Goal: Task Accomplishment & Management: Use online tool/utility

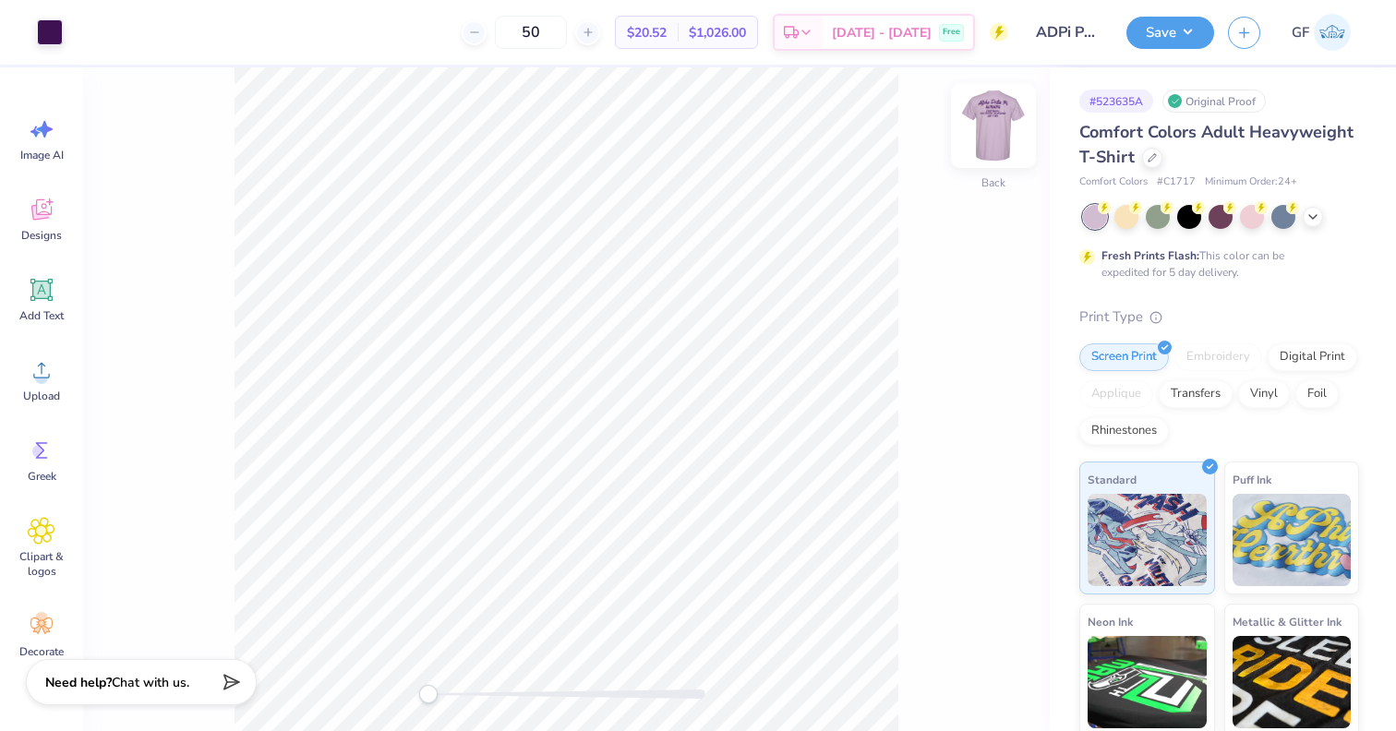
click at [995, 128] on img at bounding box center [993, 126] width 74 height 74
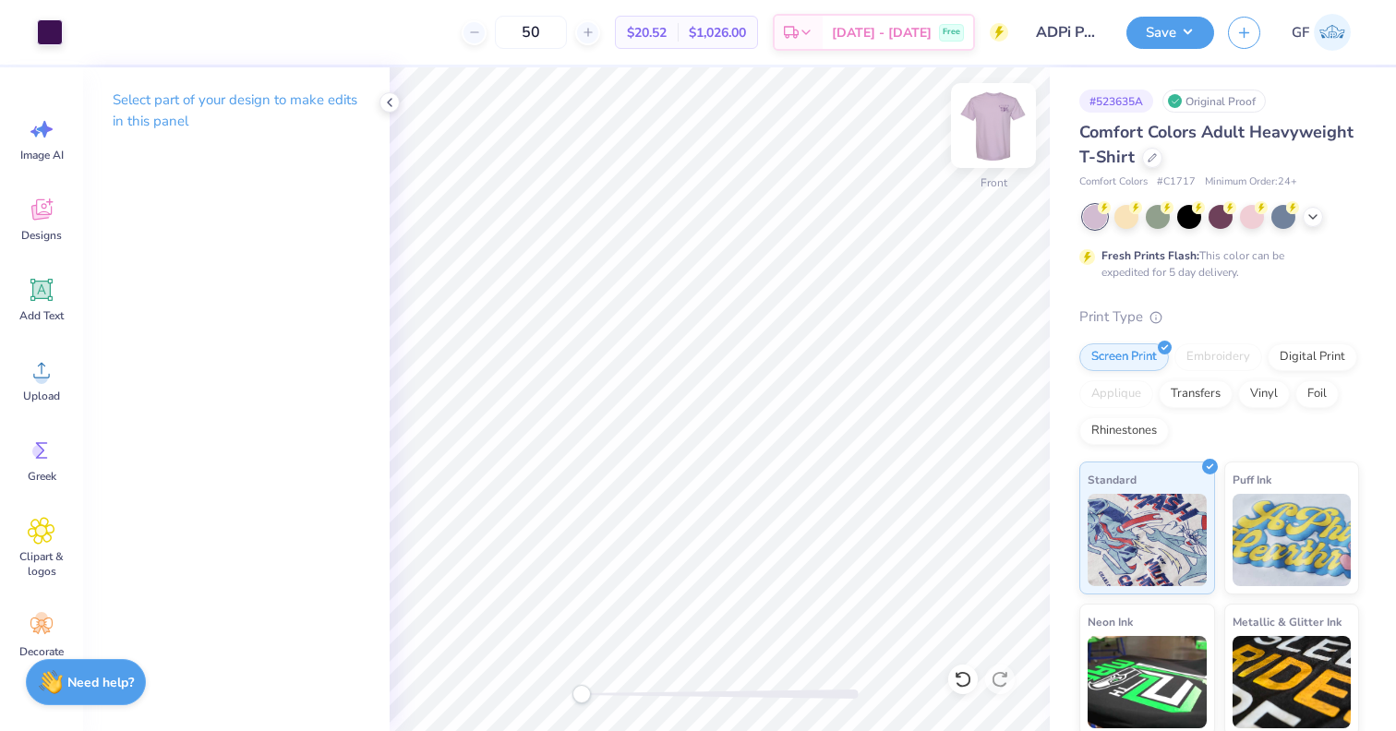
click at [1009, 110] on img at bounding box center [993, 126] width 74 height 74
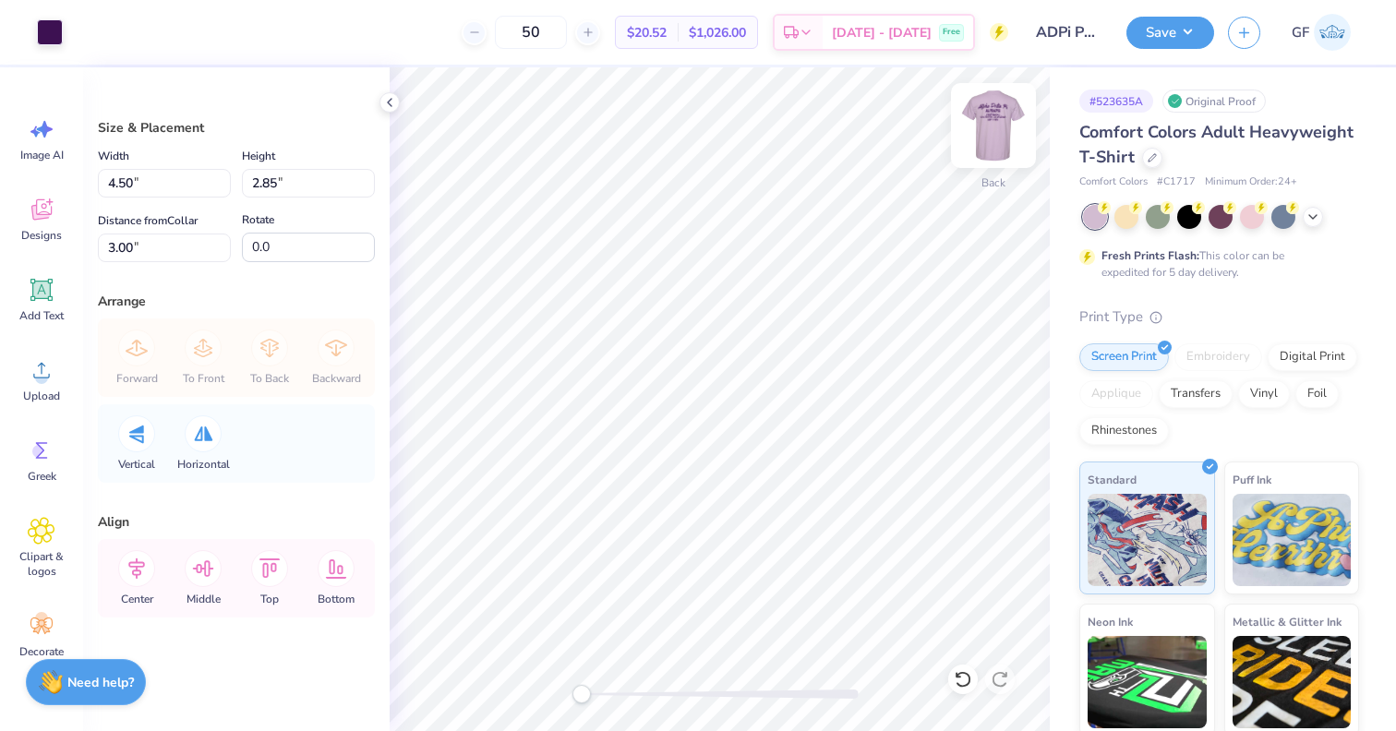
type input "3.81"
type input "2.41"
type input "4.13"
type input "2.61"
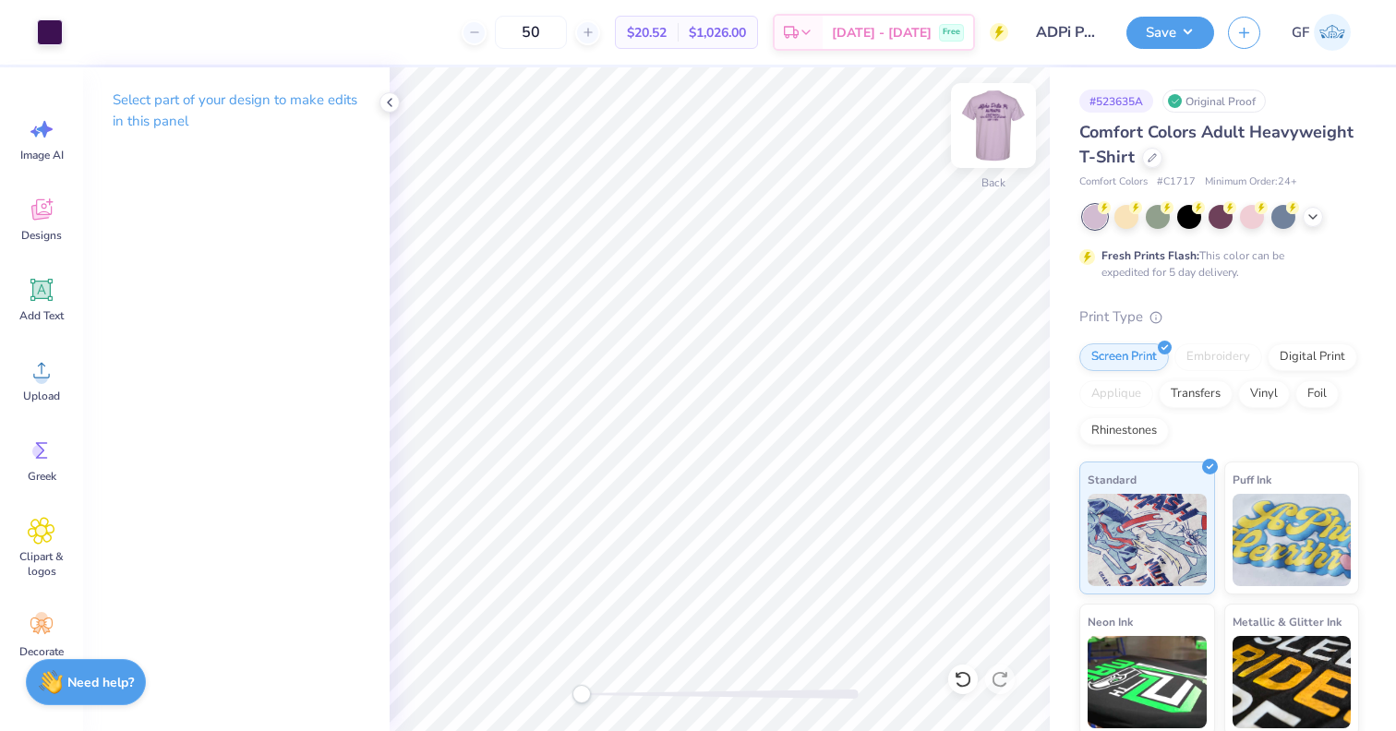
click at [1001, 117] on img at bounding box center [993, 126] width 74 height 74
click at [999, 121] on img at bounding box center [993, 126] width 74 height 74
click at [1151, 38] on button "Save" at bounding box center [1170, 30] width 88 height 32
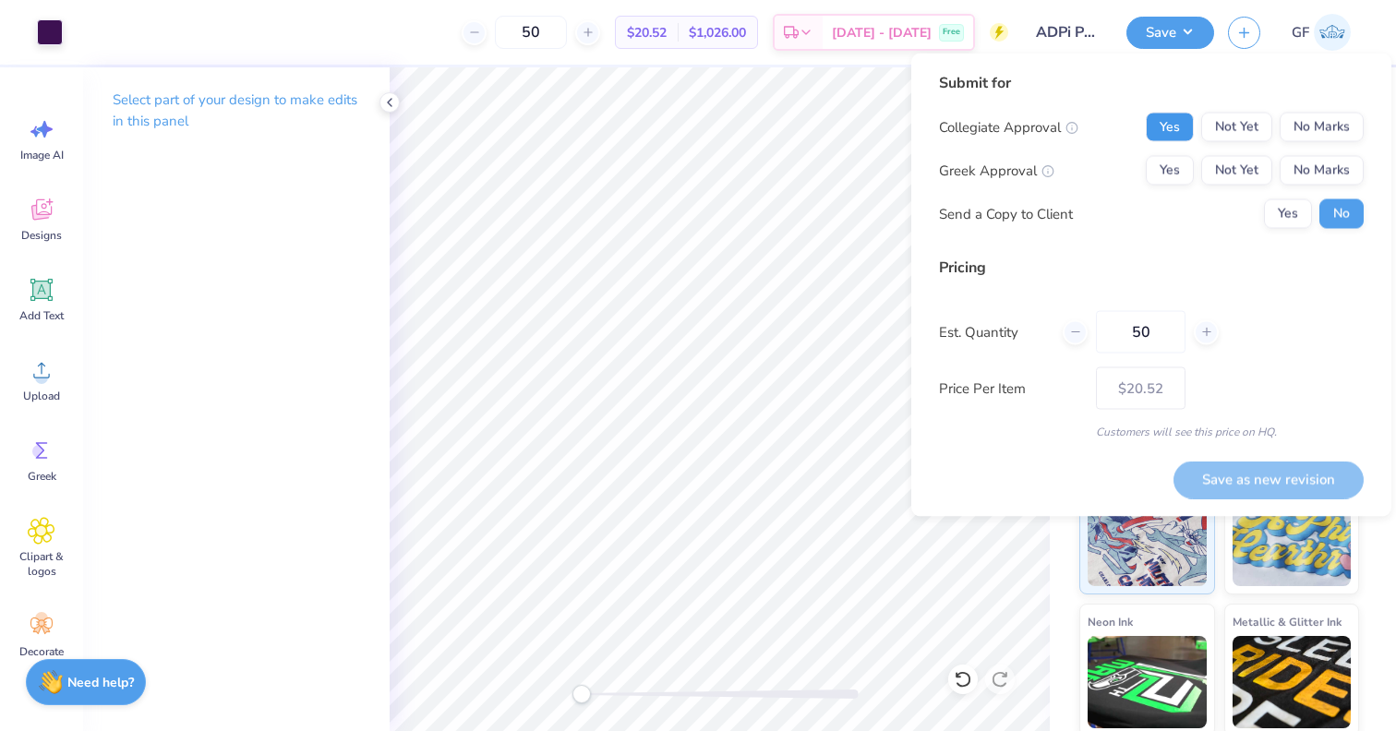
click at [1182, 132] on button "Yes" at bounding box center [1170, 128] width 48 height 30
click at [1174, 169] on button "Yes" at bounding box center [1170, 171] width 48 height 30
click at [1250, 475] on button "Save as new revision" at bounding box center [1268, 480] width 190 height 38
type input "$20.52"
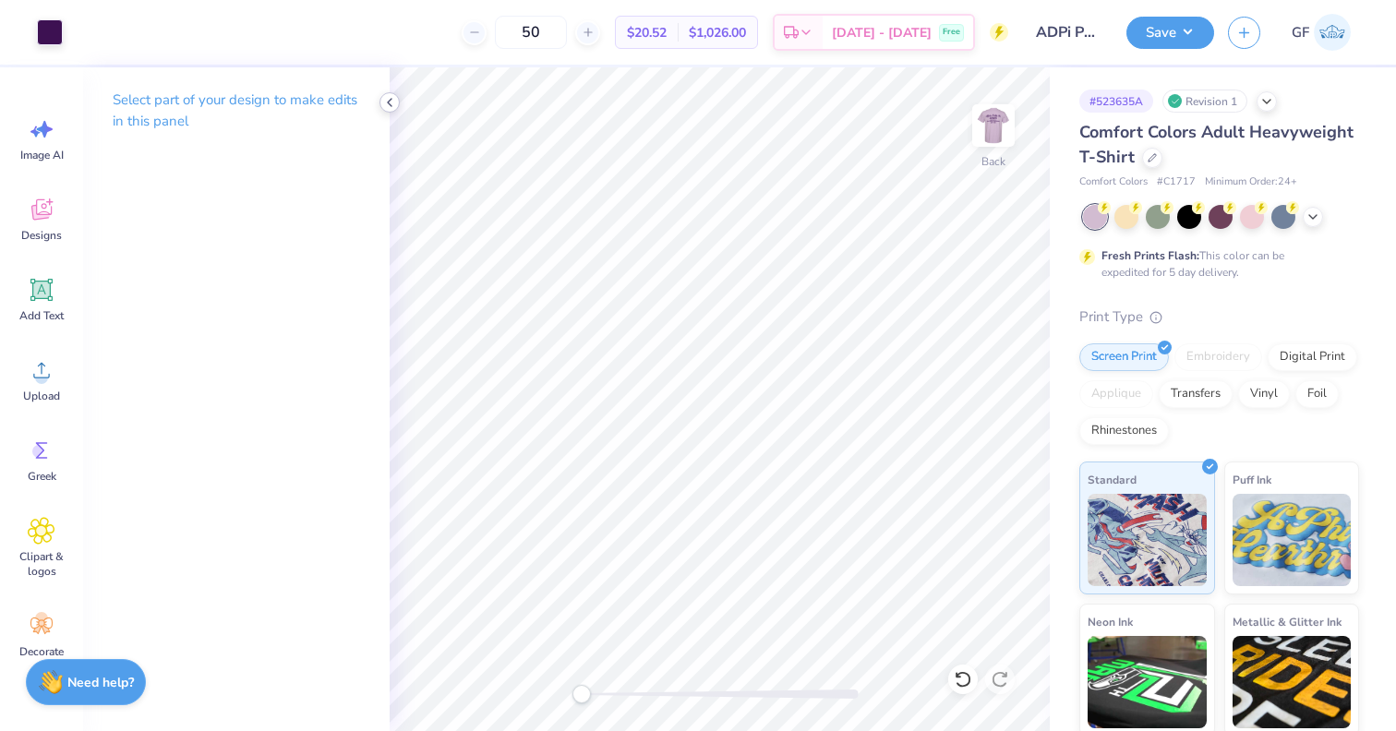
click at [391, 97] on icon at bounding box center [389, 102] width 15 height 15
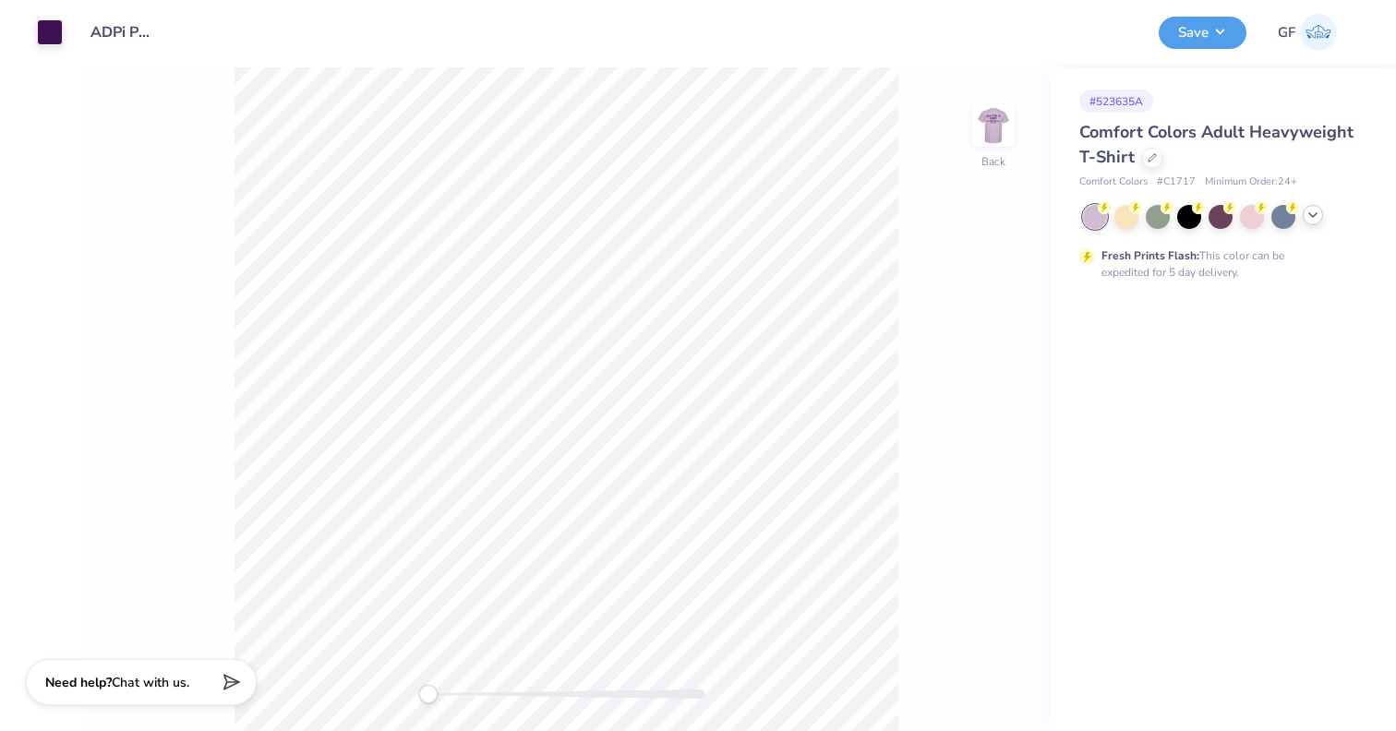
click at [1317, 222] on div at bounding box center [1313, 215] width 20 height 20
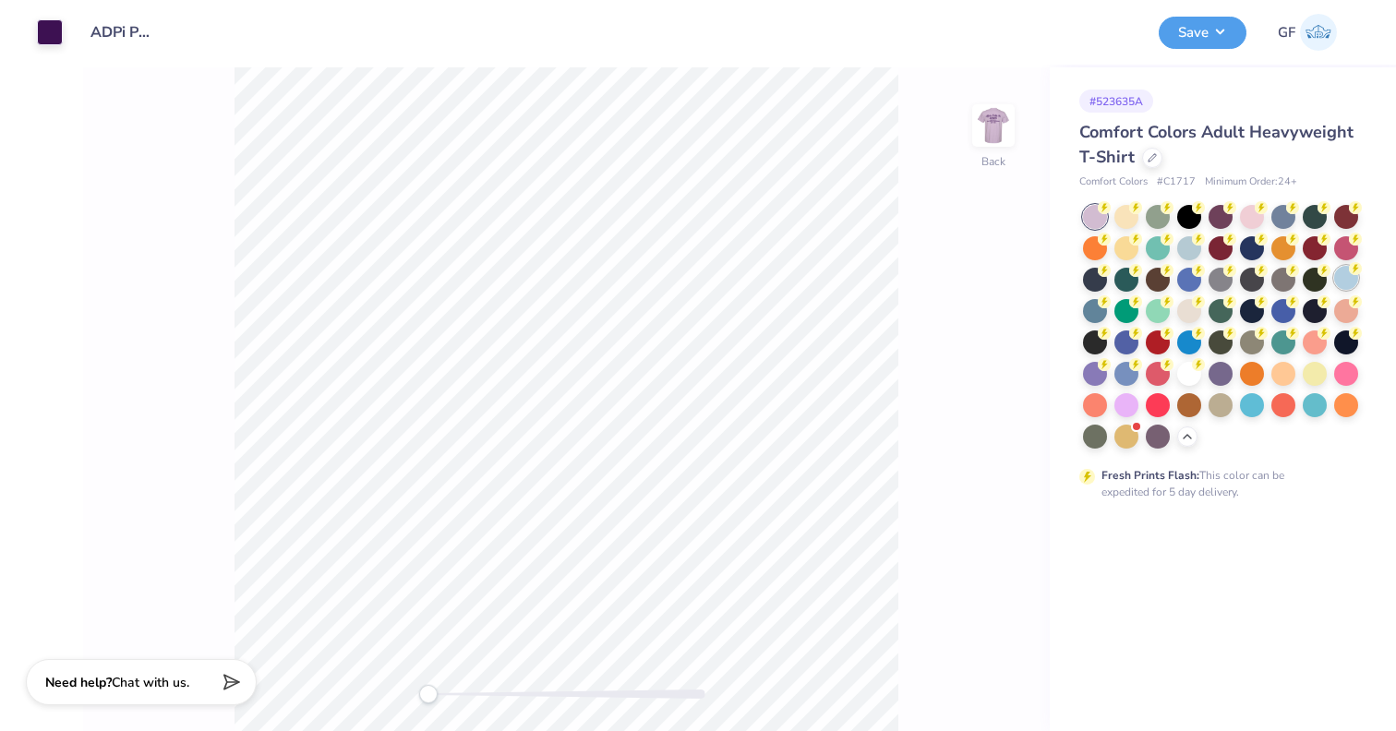
click at [1341, 277] on div at bounding box center [1346, 278] width 24 height 24
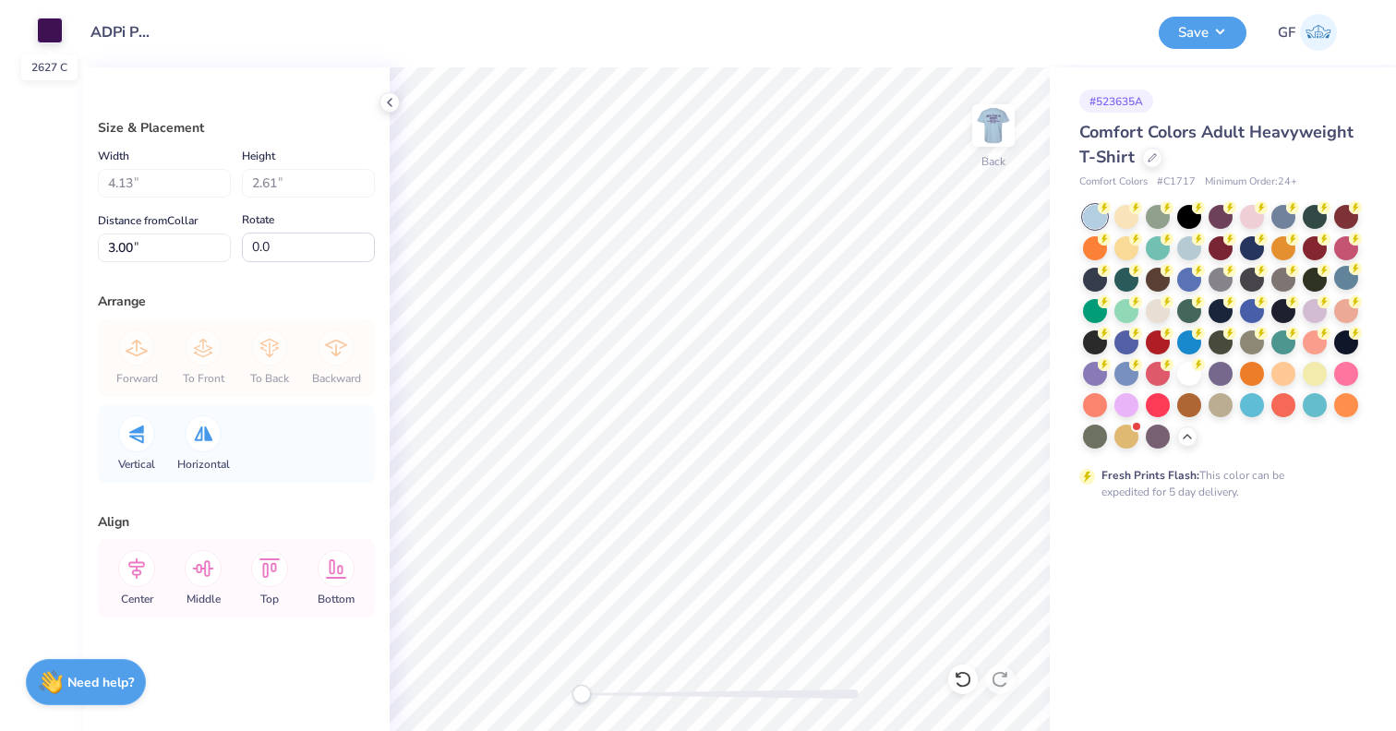
click at [46, 33] on div at bounding box center [50, 31] width 26 height 26
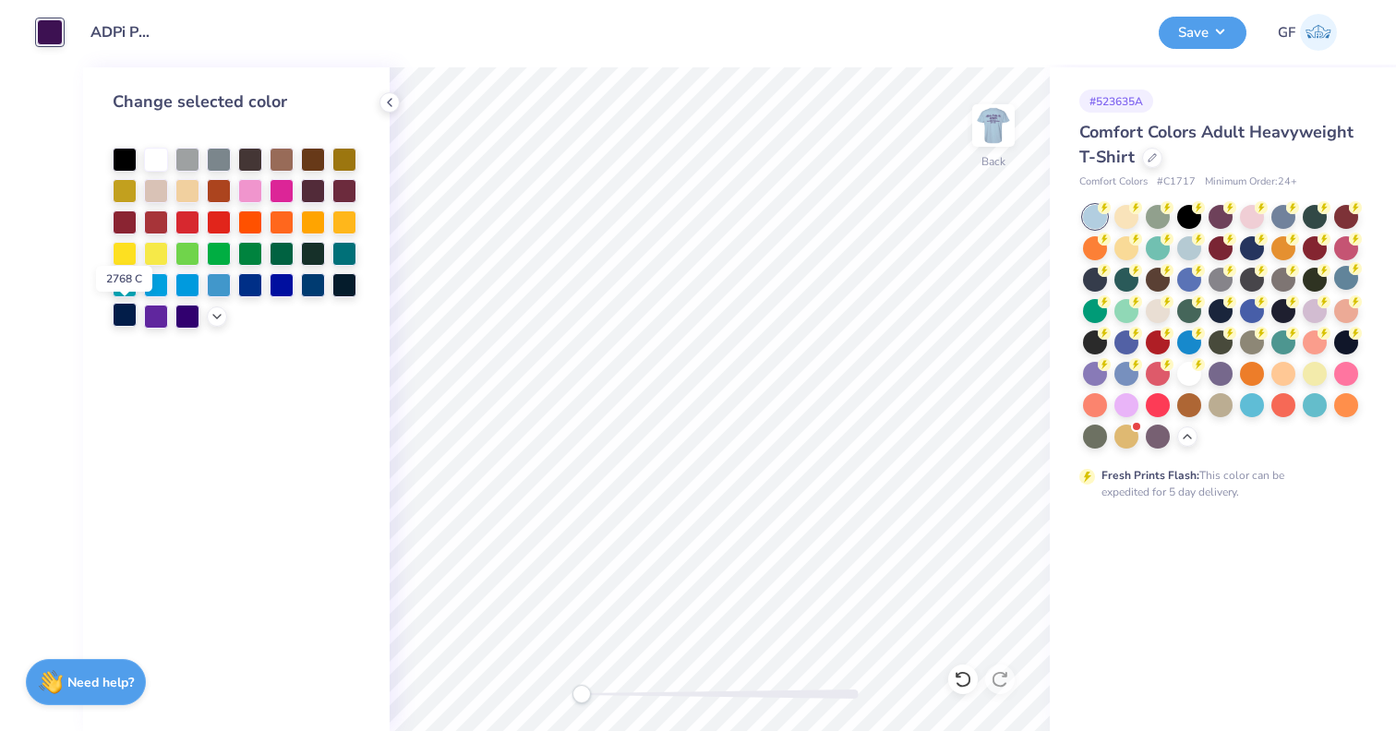
click at [126, 318] on div at bounding box center [125, 315] width 24 height 24
click at [389, 103] on polyline at bounding box center [390, 102] width 4 height 7
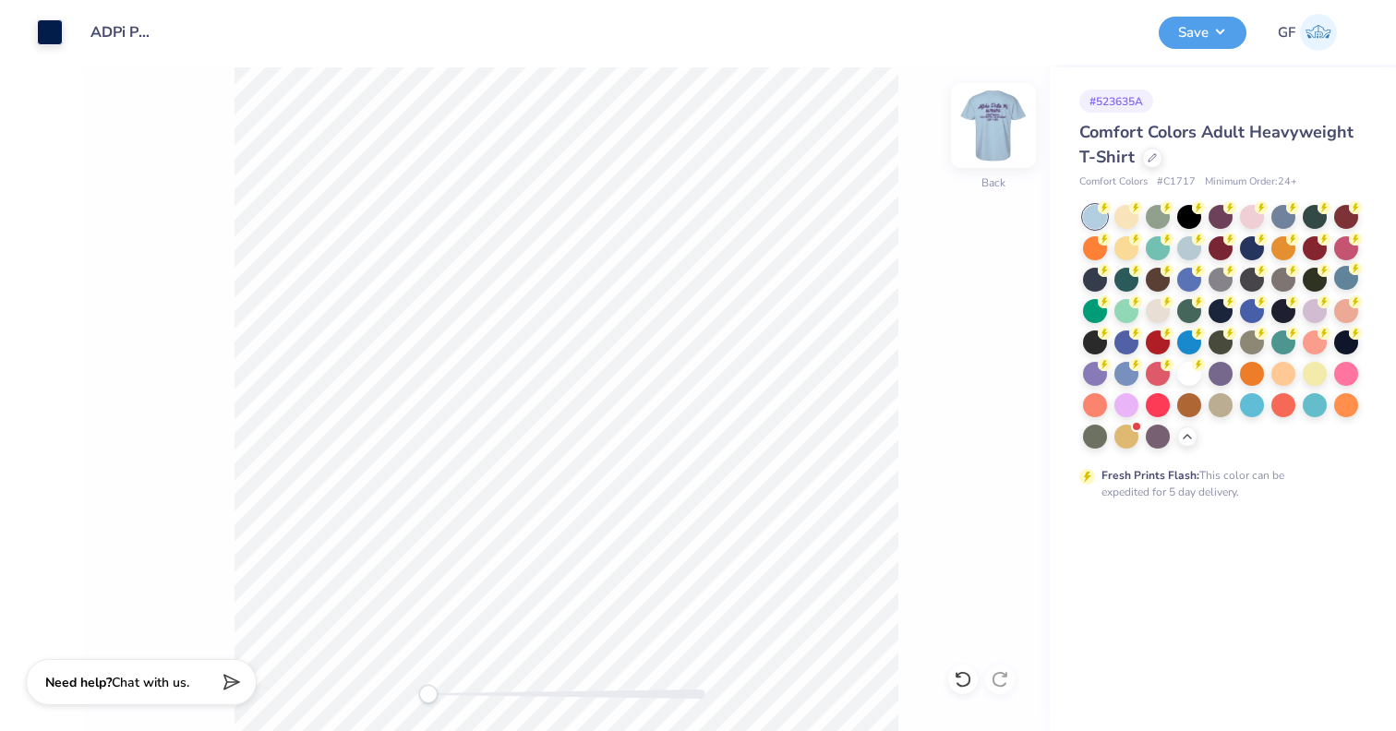
click at [1003, 133] on img at bounding box center [993, 126] width 74 height 74
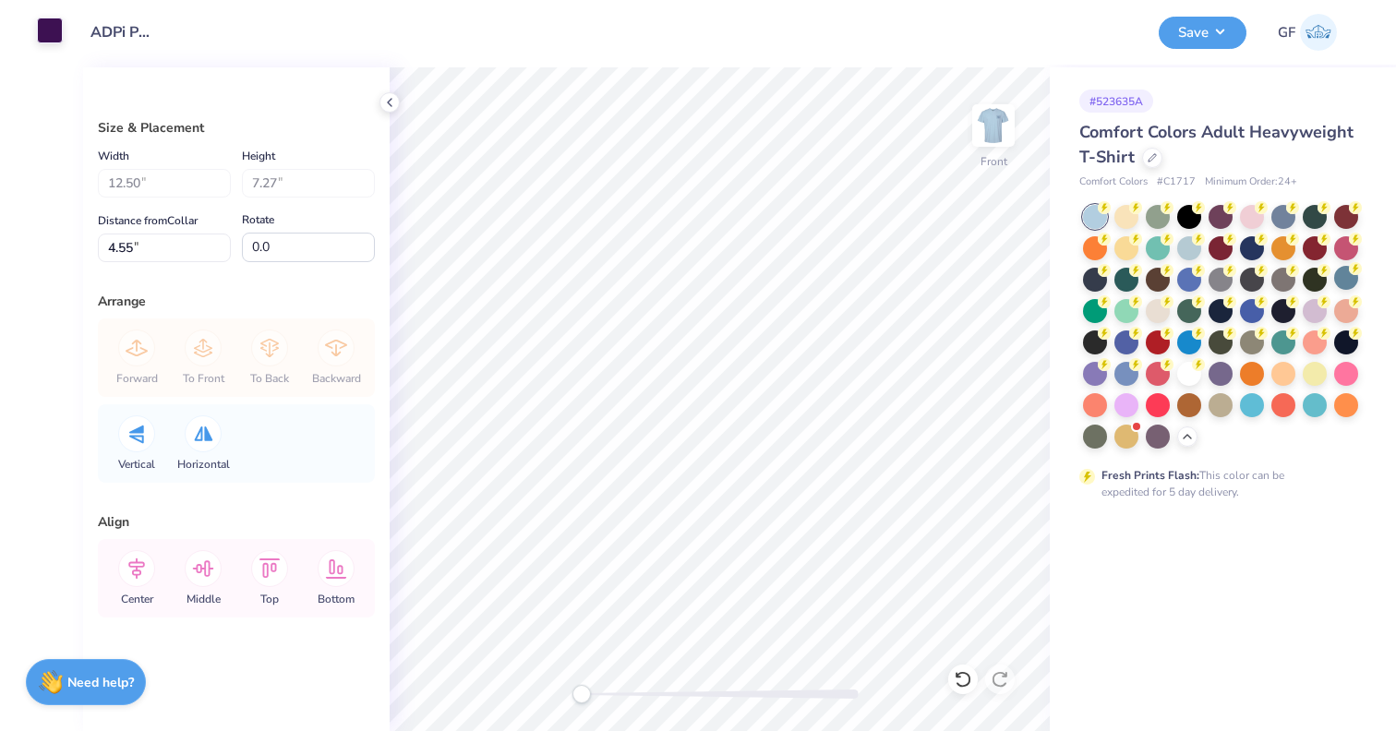
click at [45, 21] on div at bounding box center [50, 31] width 26 height 26
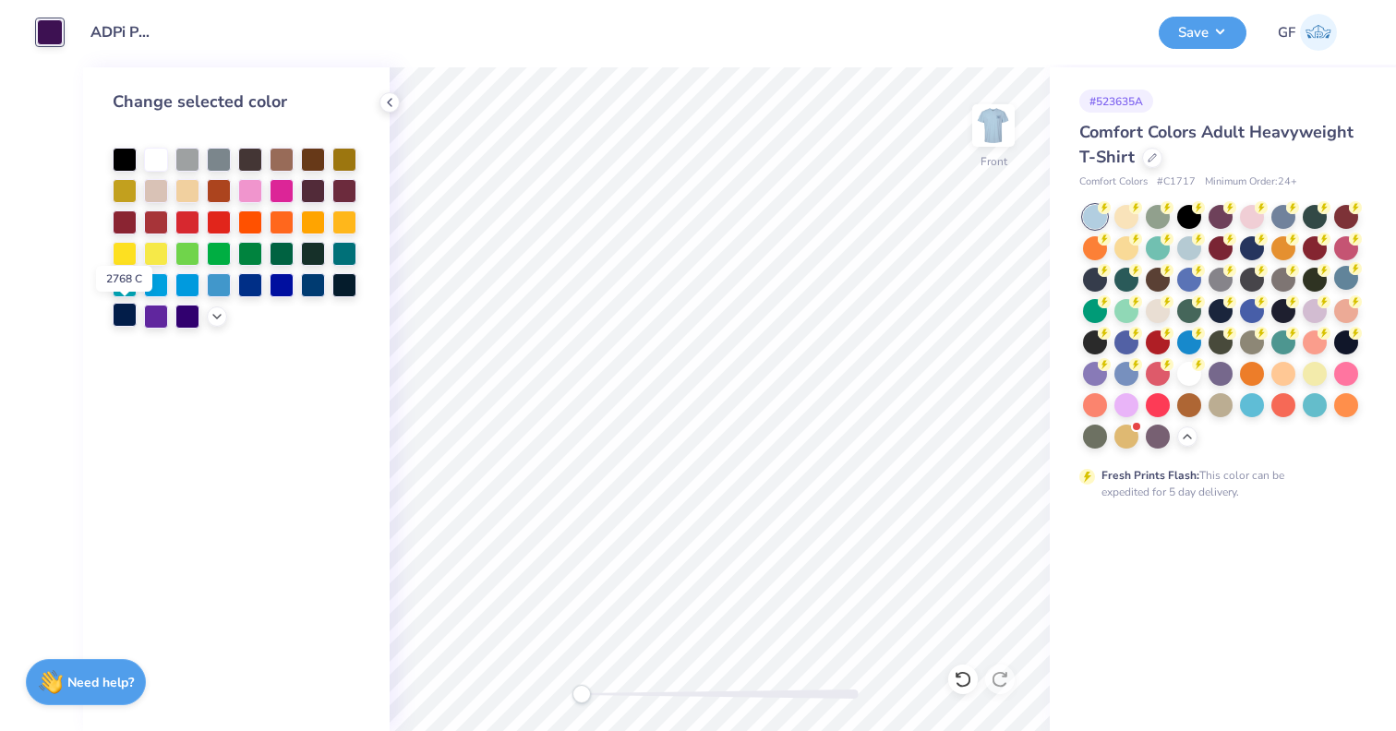
click at [127, 321] on div at bounding box center [125, 315] width 24 height 24
click at [394, 102] on icon at bounding box center [389, 102] width 15 height 15
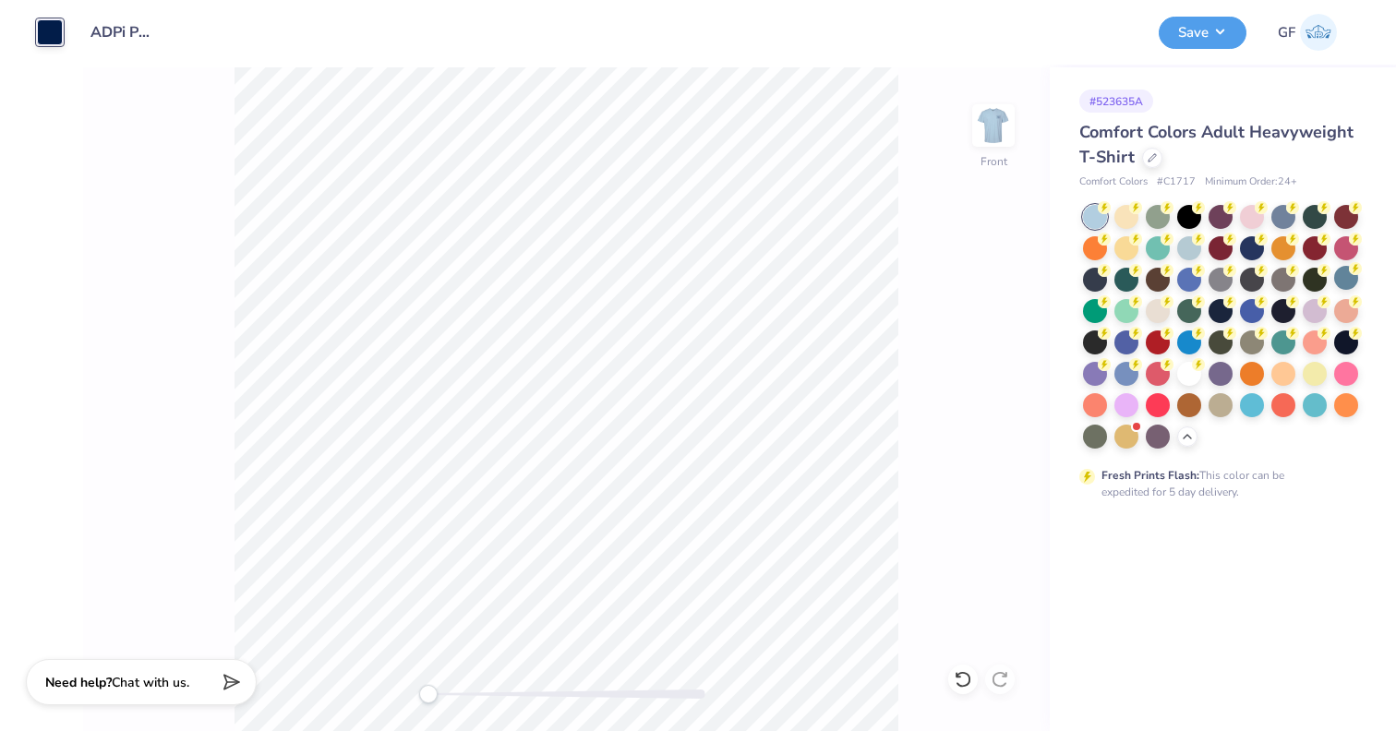
click at [300, 59] on div "Design Title ADPi Purple Shirt" at bounding box center [611, 32] width 1068 height 65
click at [991, 130] on img at bounding box center [993, 126] width 74 height 74
click at [991, 132] on img at bounding box center [993, 126] width 74 height 74
click at [991, 123] on img at bounding box center [993, 126] width 74 height 74
click at [1183, 38] on button "Save" at bounding box center [1203, 30] width 88 height 32
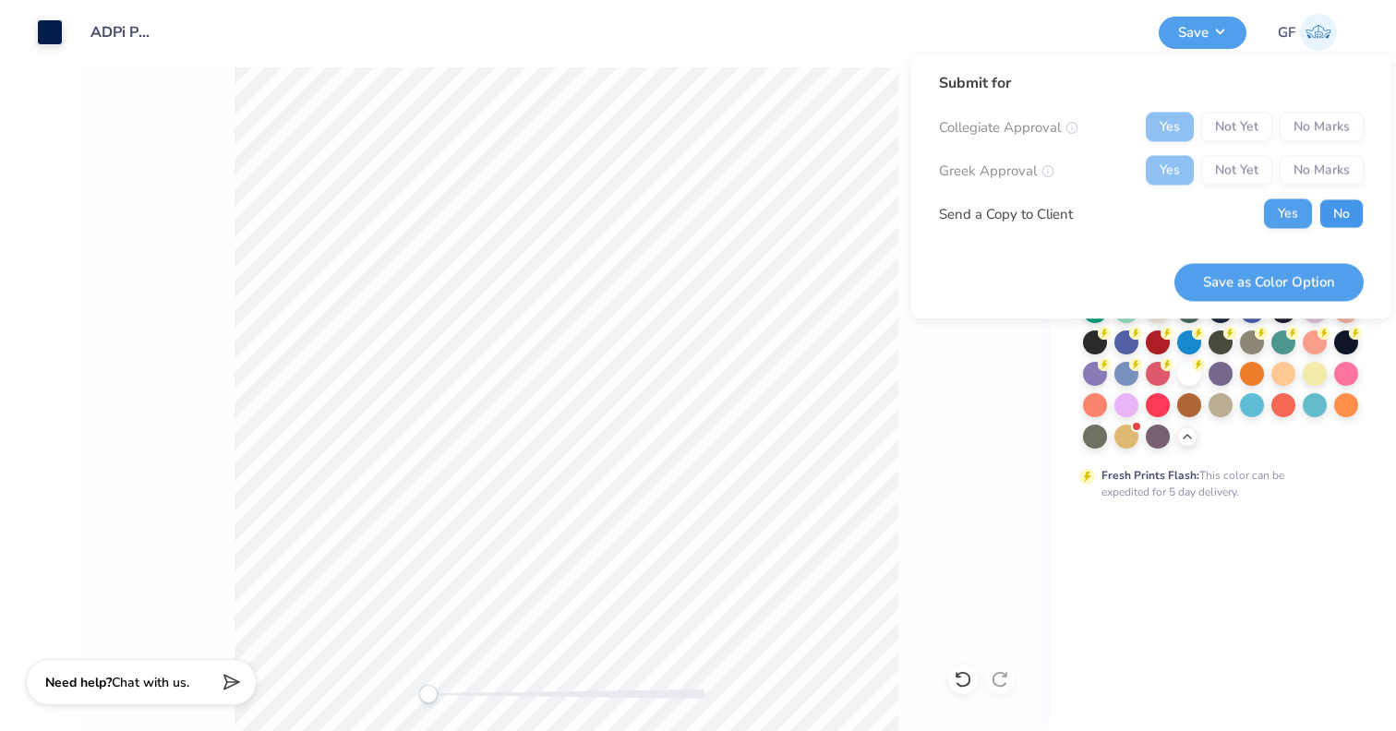
click at [1334, 209] on button "No" at bounding box center [1341, 214] width 44 height 30
click at [1268, 274] on button "Save as Color Option" at bounding box center [1268, 282] width 189 height 38
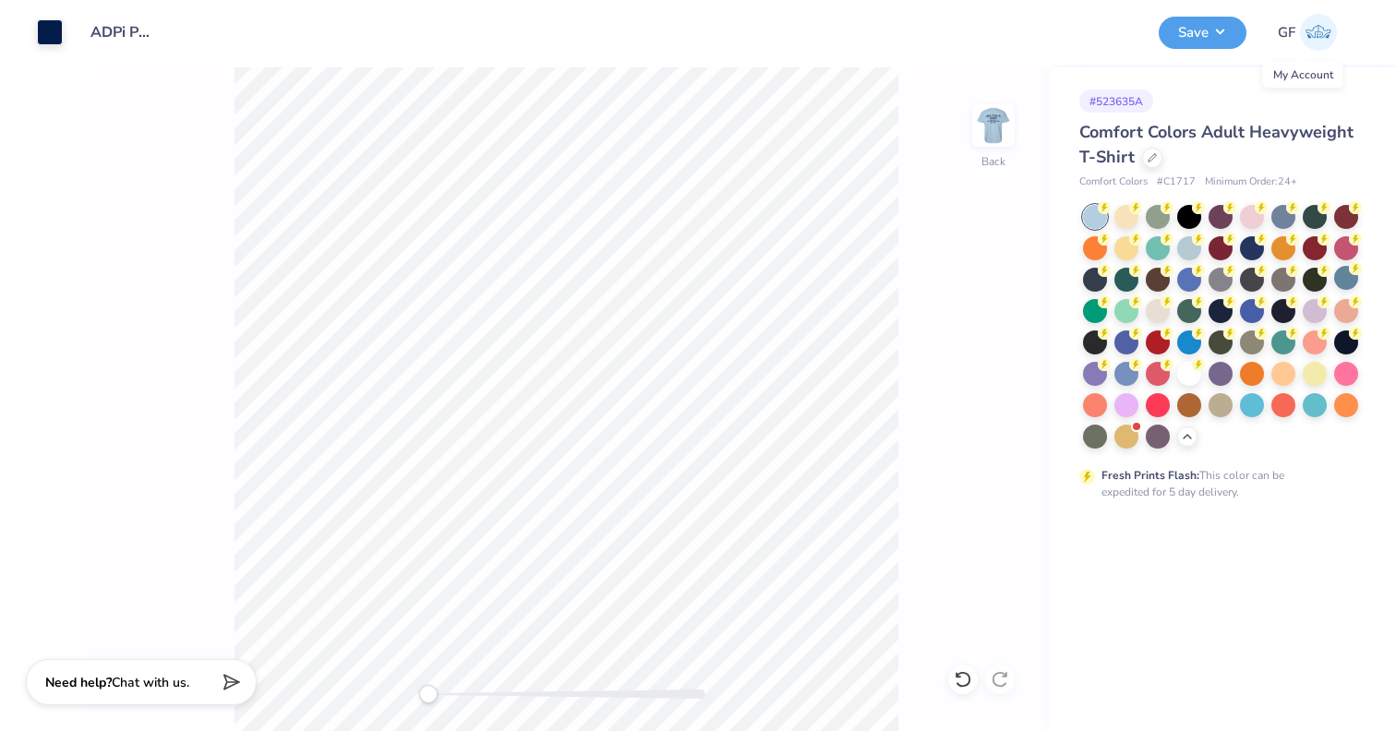
click at [1313, 35] on img at bounding box center [1318, 32] width 37 height 37
